Goal: Task Accomplishment & Management: Understand process/instructions

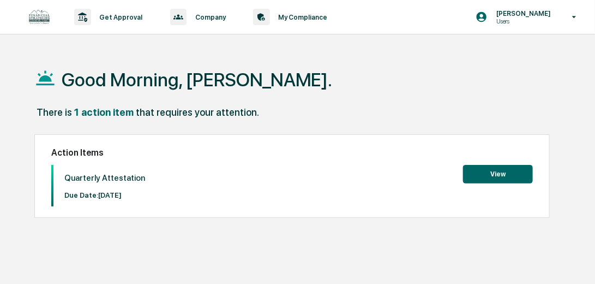
click at [491, 176] on button "View" at bounding box center [498, 174] width 70 height 19
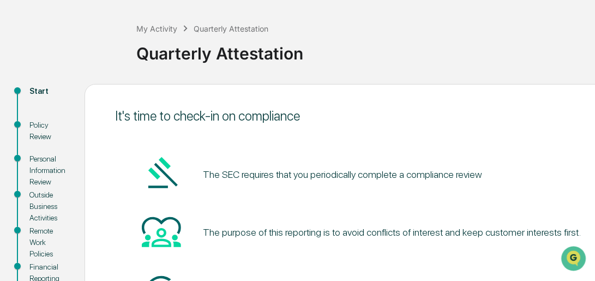
scroll to position [57, 0]
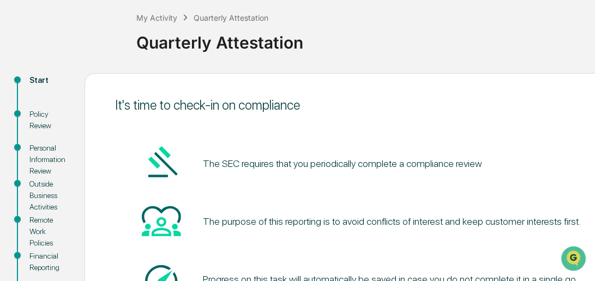
click at [38, 113] on div "Policy Review" at bounding box center [48, 119] width 38 height 23
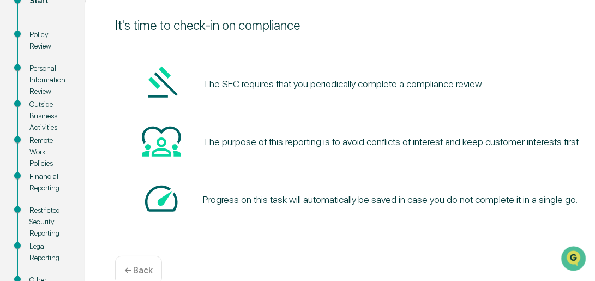
scroll to position [119, 0]
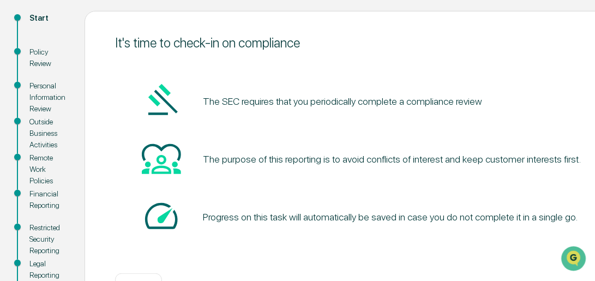
click at [263, 99] on pre "The SEC requires that you periodically complete a compliance review" at bounding box center [342, 101] width 279 height 15
click at [164, 102] on img at bounding box center [161, 100] width 39 height 39
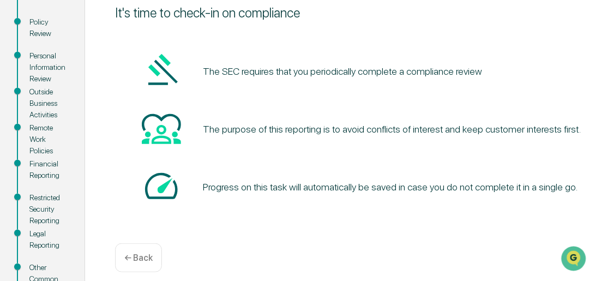
scroll to position [150, 0]
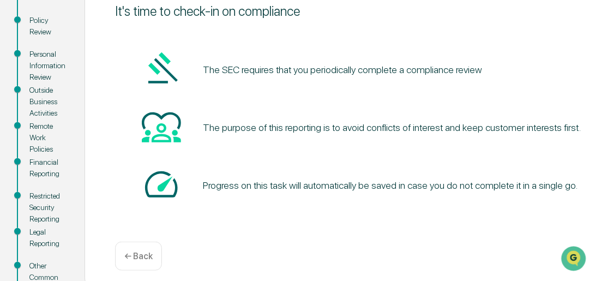
click at [270, 129] on div "The purpose of this reporting is to avoid conflicts of interest and keep custom…" at bounding box center [392, 127] width 378 height 11
click at [379, 190] on div "Progress on this task will automatically be saved in case you do not complete i…" at bounding box center [390, 184] width 375 height 11
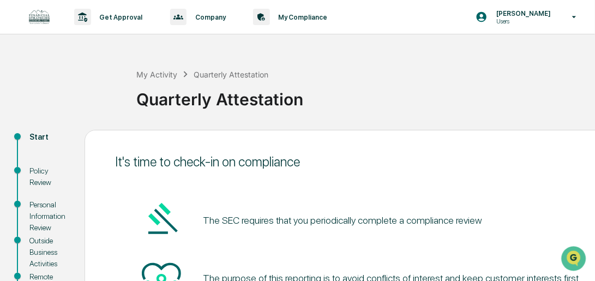
scroll to position [31, 0]
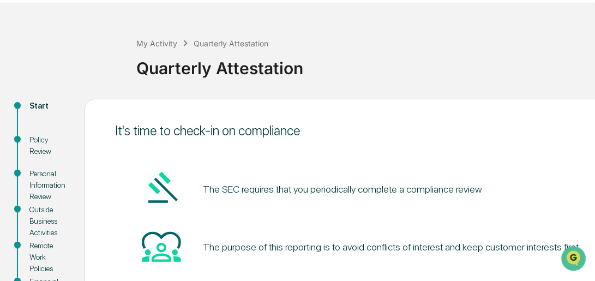
click at [34, 138] on div "Policy Review" at bounding box center [48, 145] width 38 height 23
click at [37, 104] on div "Start" at bounding box center [48, 105] width 38 height 11
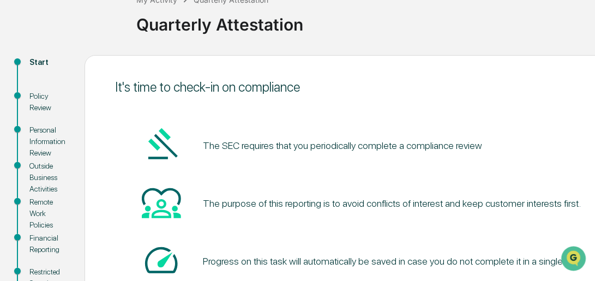
scroll to position [93, 0]
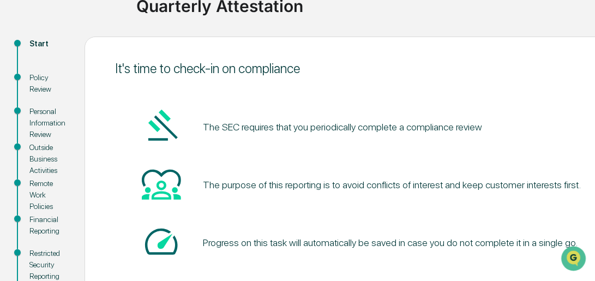
click at [282, 129] on pre "The SEC requires that you periodically complete a compliance review" at bounding box center [342, 126] width 279 height 15
click at [158, 124] on img at bounding box center [161, 125] width 39 height 39
click at [156, 190] on img at bounding box center [161, 183] width 39 height 39
click at [255, 184] on div "The purpose of this reporting is to avoid conflicts of interest and keep custom…" at bounding box center [392, 184] width 378 height 11
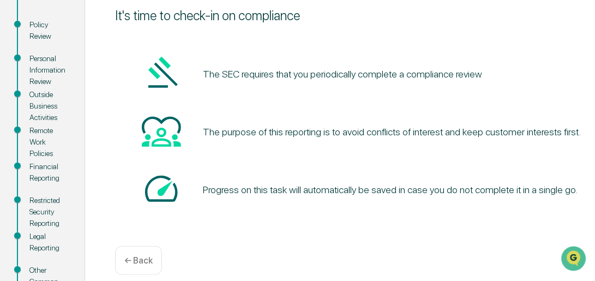
scroll to position [155, 0]
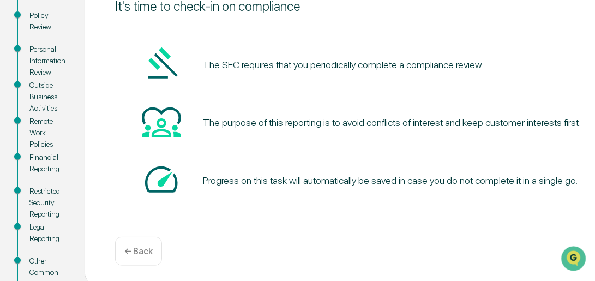
click at [144, 249] on p "← Back" at bounding box center [138, 251] width 28 height 10
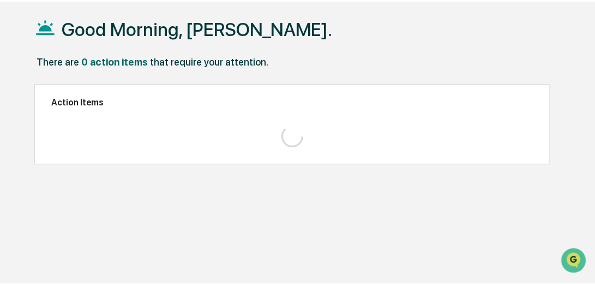
scroll to position [51, 0]
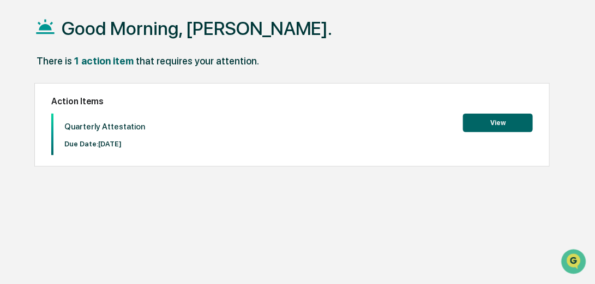
click at [501, 121] on button "View" at bounding box center [498, 122] width 70 height 19
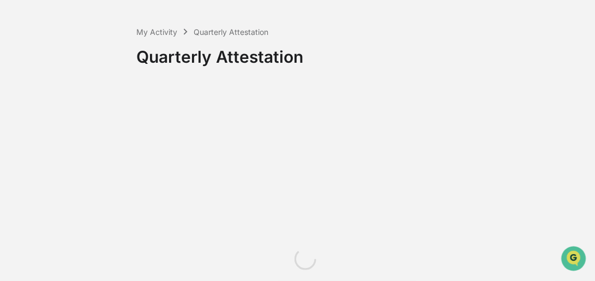
scroll to position [51, 0]
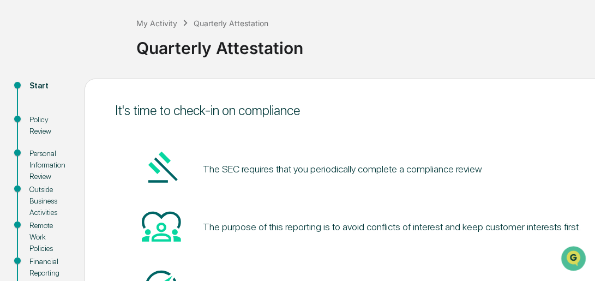
click at [35, 83] on div "Start" at bounding box center [48, 85] width 38 height 11
click at [41, 85] on div "Start" at bounding box center [48, 85] width 38 height 11
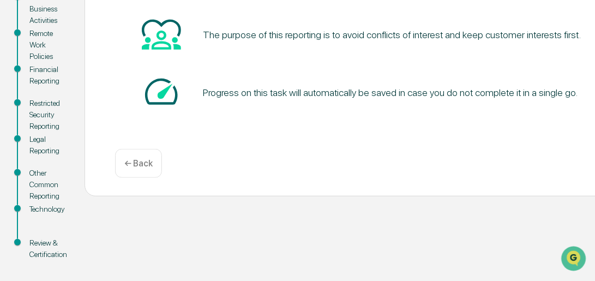
scroll to position [244, 0]
click at [43, 241] on div "Review & Certification" at bounding box center [48, 248] width 38 height 23
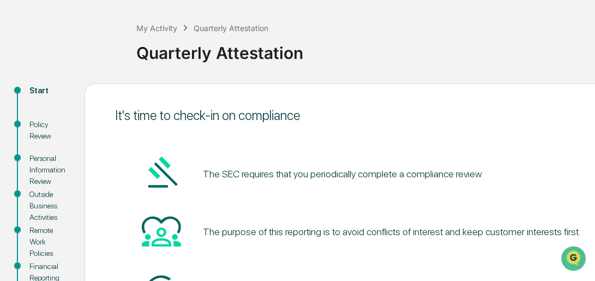
scroll to position [57, 0]
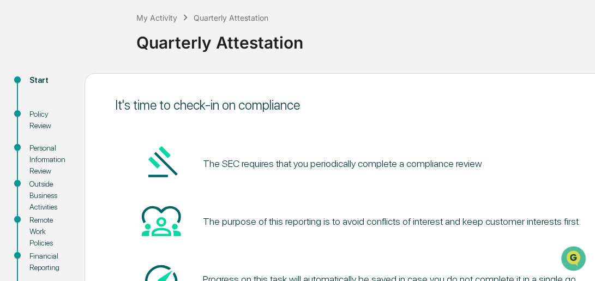
click at [36, 77] on div "Start" at bounding box center [48, 80] width 38 height 11
click at [20, 80] on span at bounding box center [17, 79] width 7 height 7
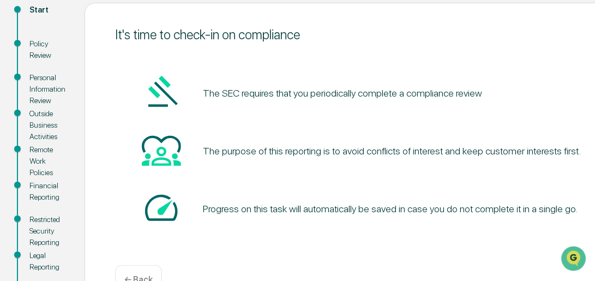
scroll to position [150, 0]
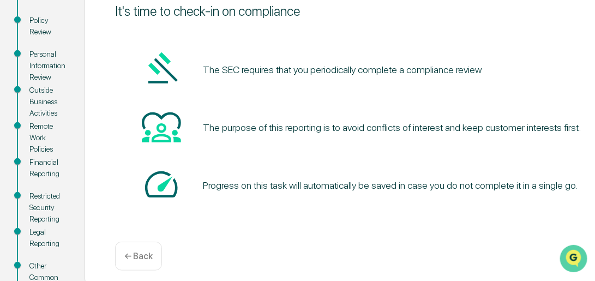
click at [573, 254] on img "Open customer support" at bounding box center [572, 258] width 27 height 22
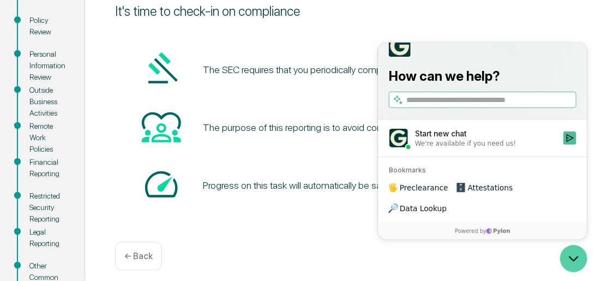
click at [568, 258] on icon "Open customer support" at bounding box center [572, 257] width 27 height 27
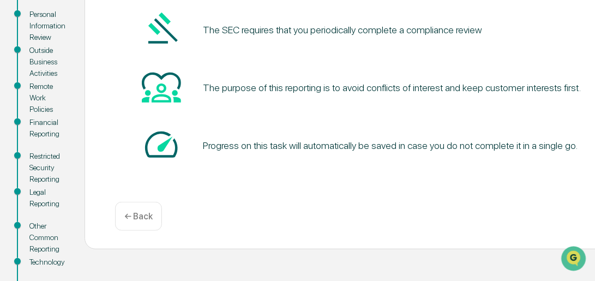
scroll to position [182, 0]
